Goal: Navigation & Orientation: Find specific page/section

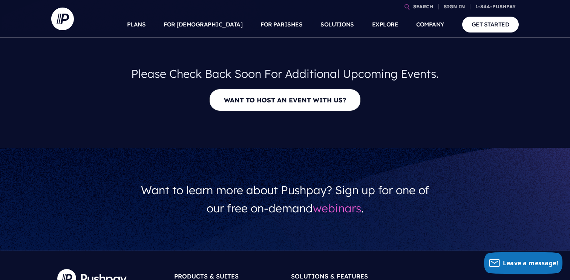
scroll to position [157, 0]
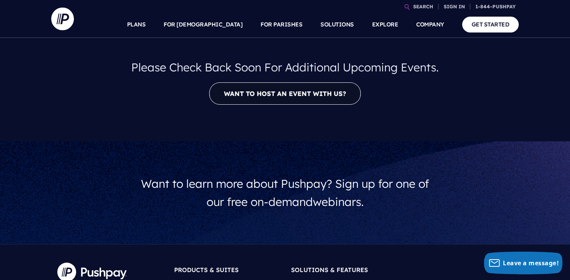
click at [275, 89] on link "Want to host an event with us?" at bounding box center [285, 93] width 152 height 22
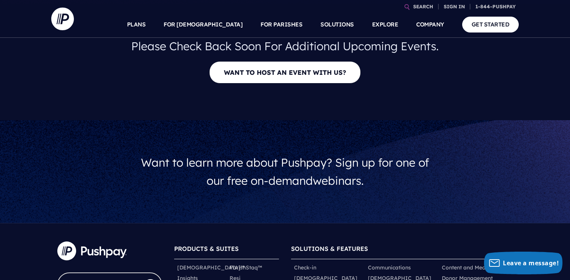
scroll to position [179, 0]
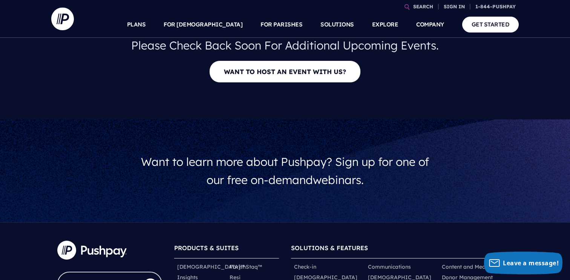
click at [254, 173] on span "Want to learn more about Pushpay? Sign up for one of our free on-demand webinar…" at bounding box center [285, 170] width 288 height 32
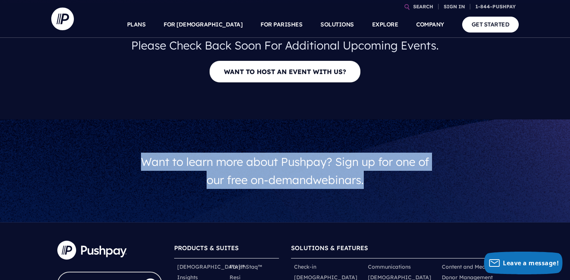
click at [305, 180] on span "Want to learn more about Pushpay? Sign up for one of our free on-demand webinar…" at bounding box center [285, 170] width 288 height 32
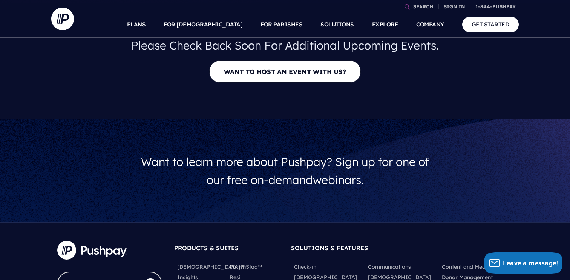
click at [305, 180] on span "Want to learn more about Pushpay? Sign up for one of our free on-demand webinar…" at bounding box center [285, 170] width 288 height 32
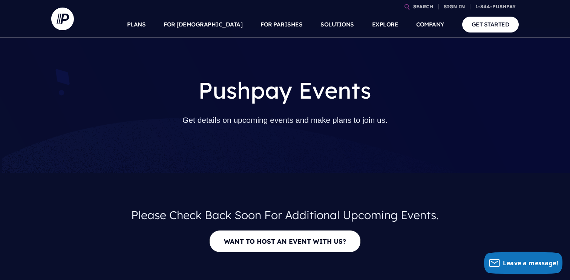
scroll to position [0, 0]
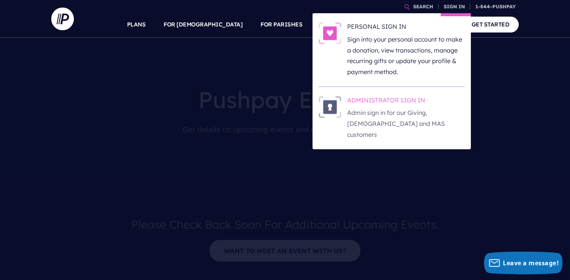
click at [393, 101] on h6 "ADMINISTRATOR SIGN IN" at bounding box center [406, 101] width 118 height 11
